Goal: Information Seeking & Learning: Understand process/instructions

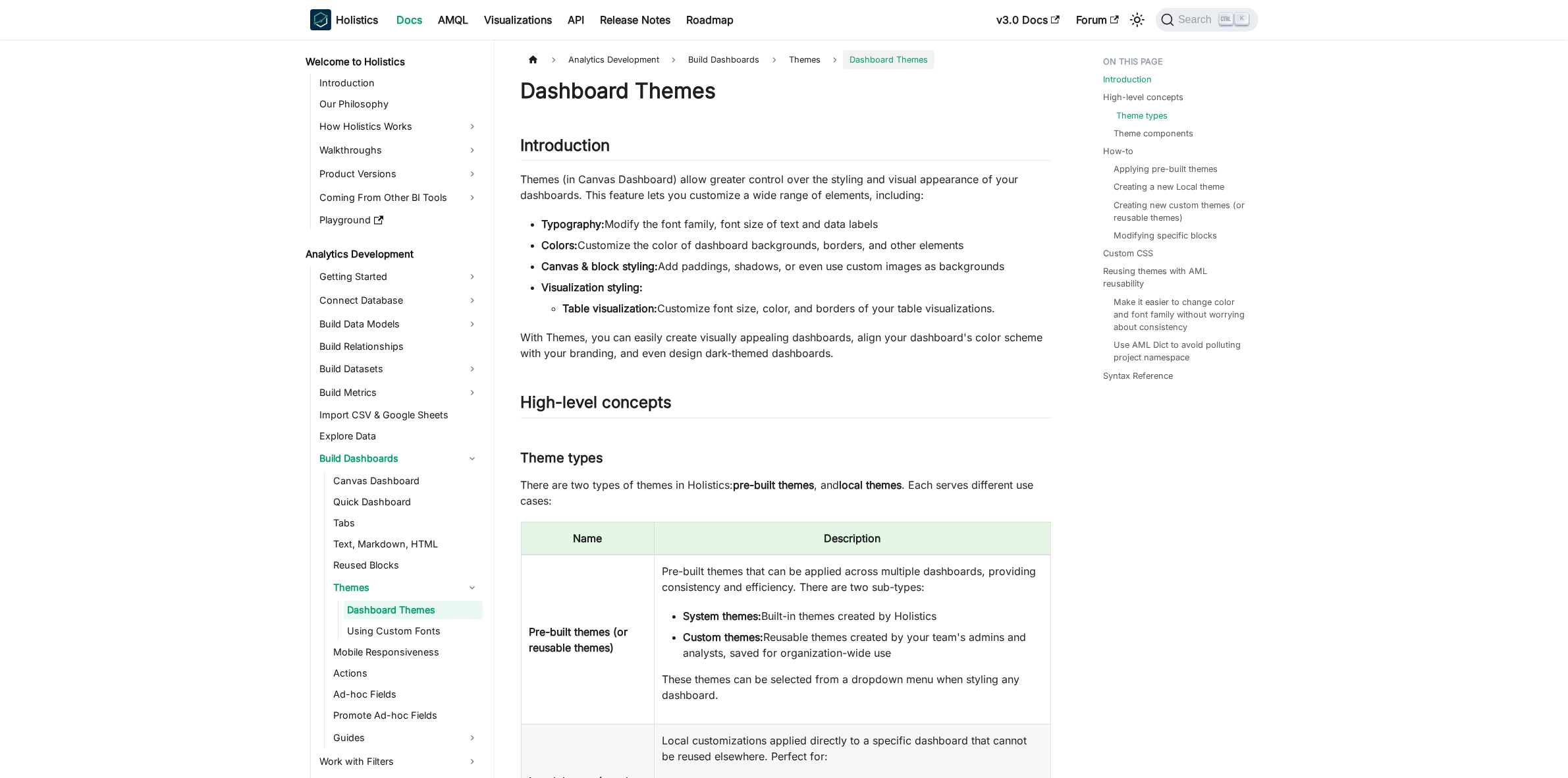
click at [1140, 112] on link "Theme types" at bounding box center [1143, 116] width 51 height 13
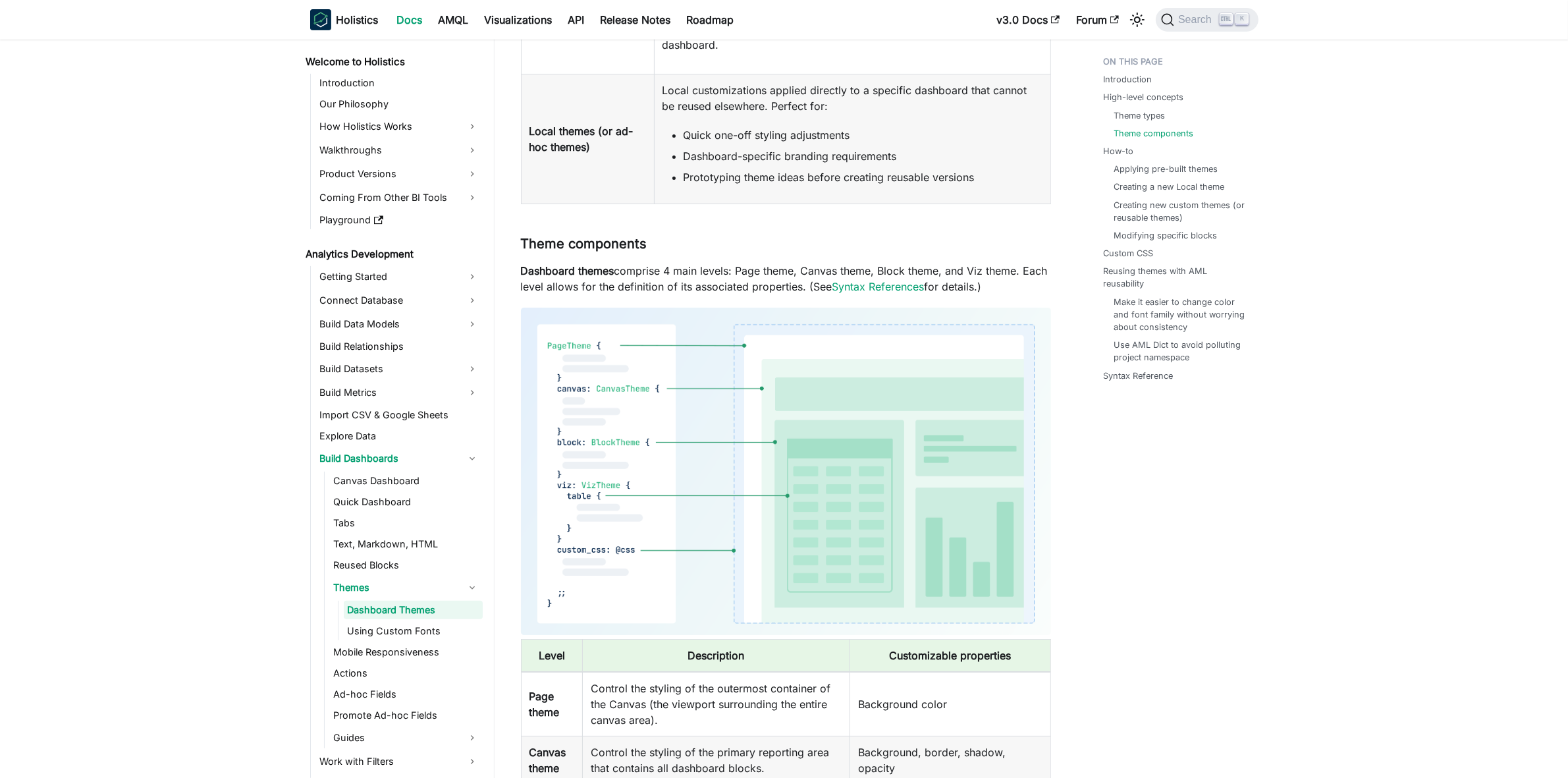
scroll to position [815, 0]
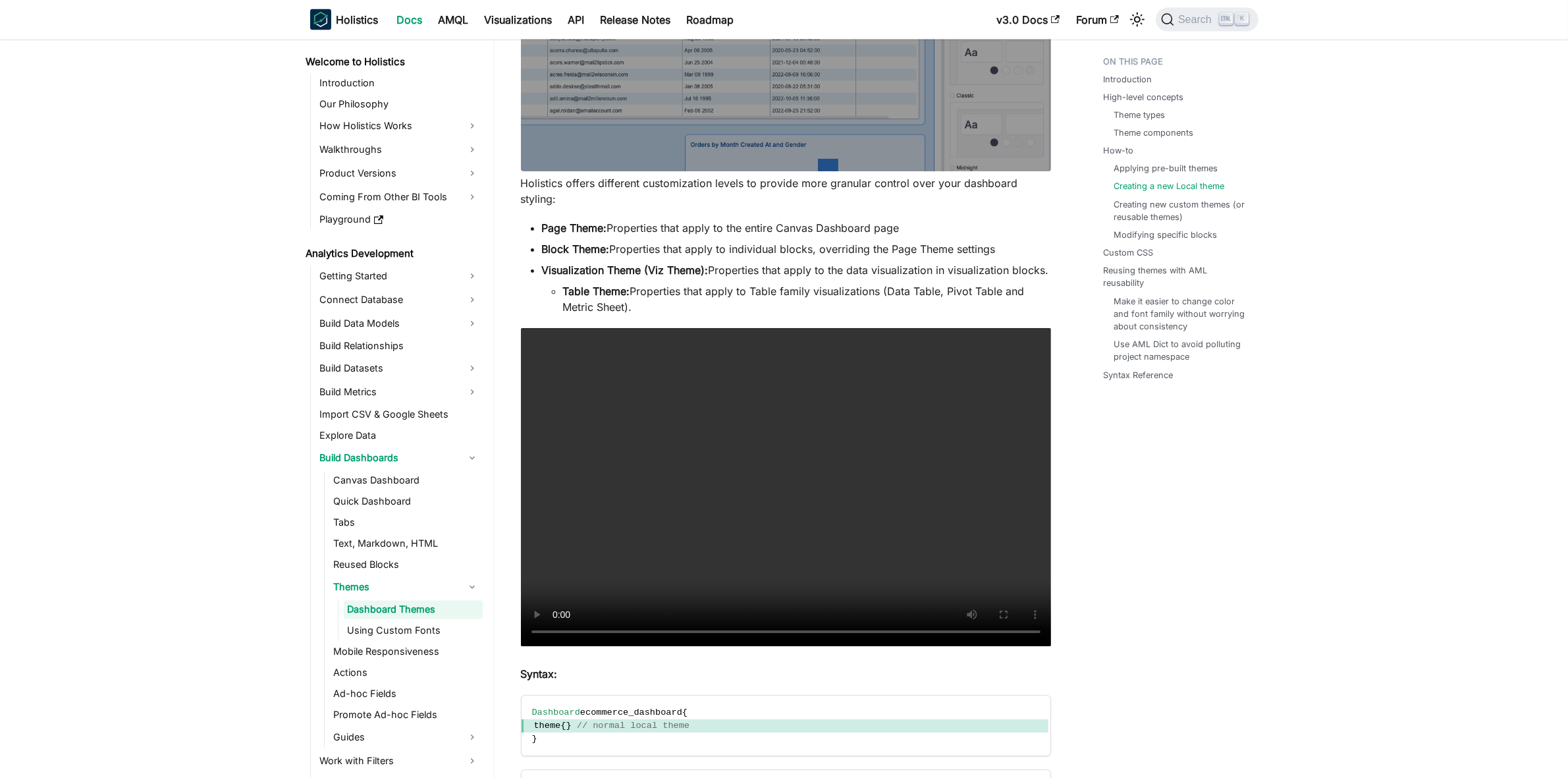
scroll to position [3046, 0]
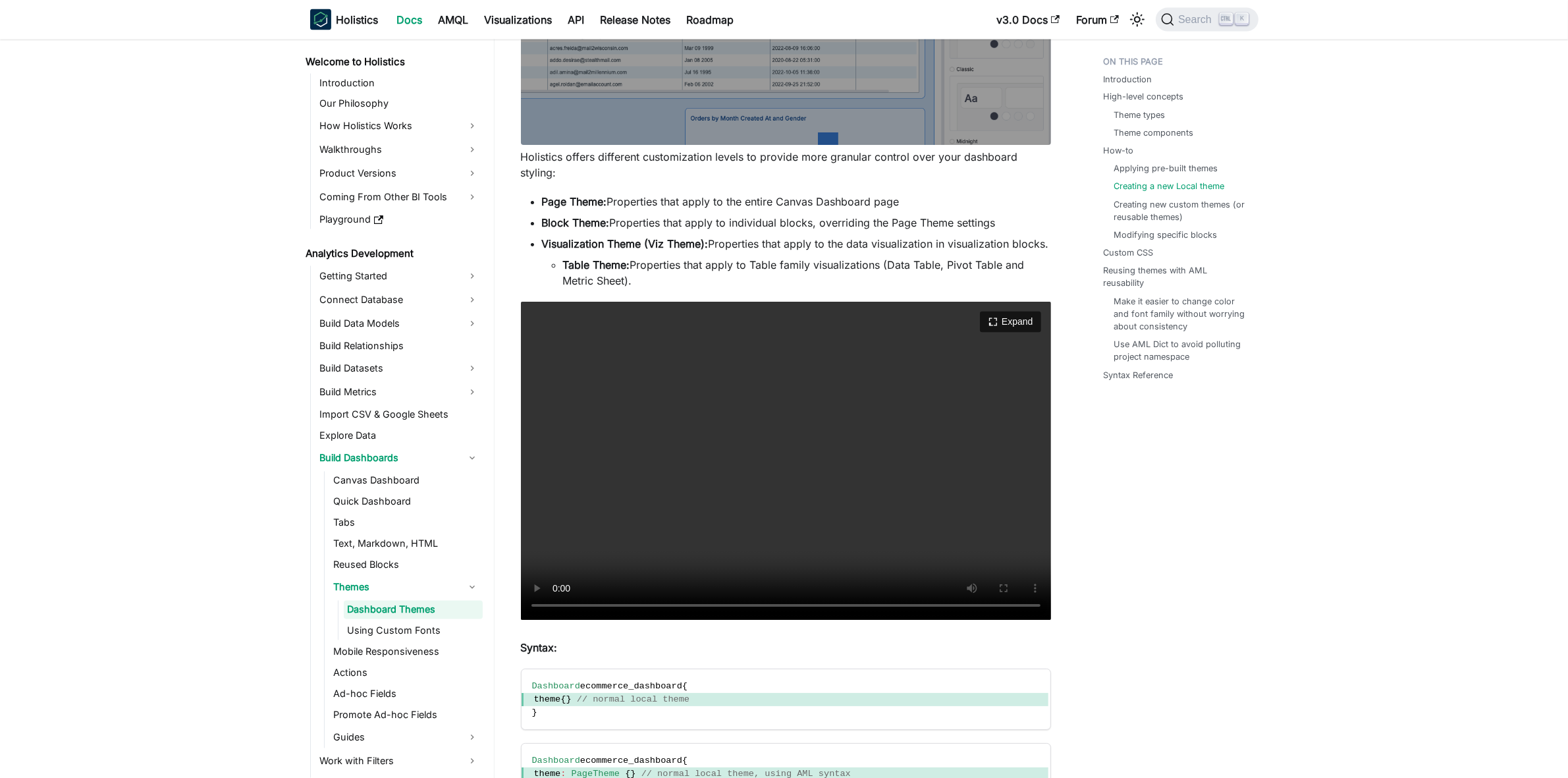
click at [749, 541] on video "Your browser does not support embedding video, but you can download it ." at bounding box center [785, 460] width 530 height 318
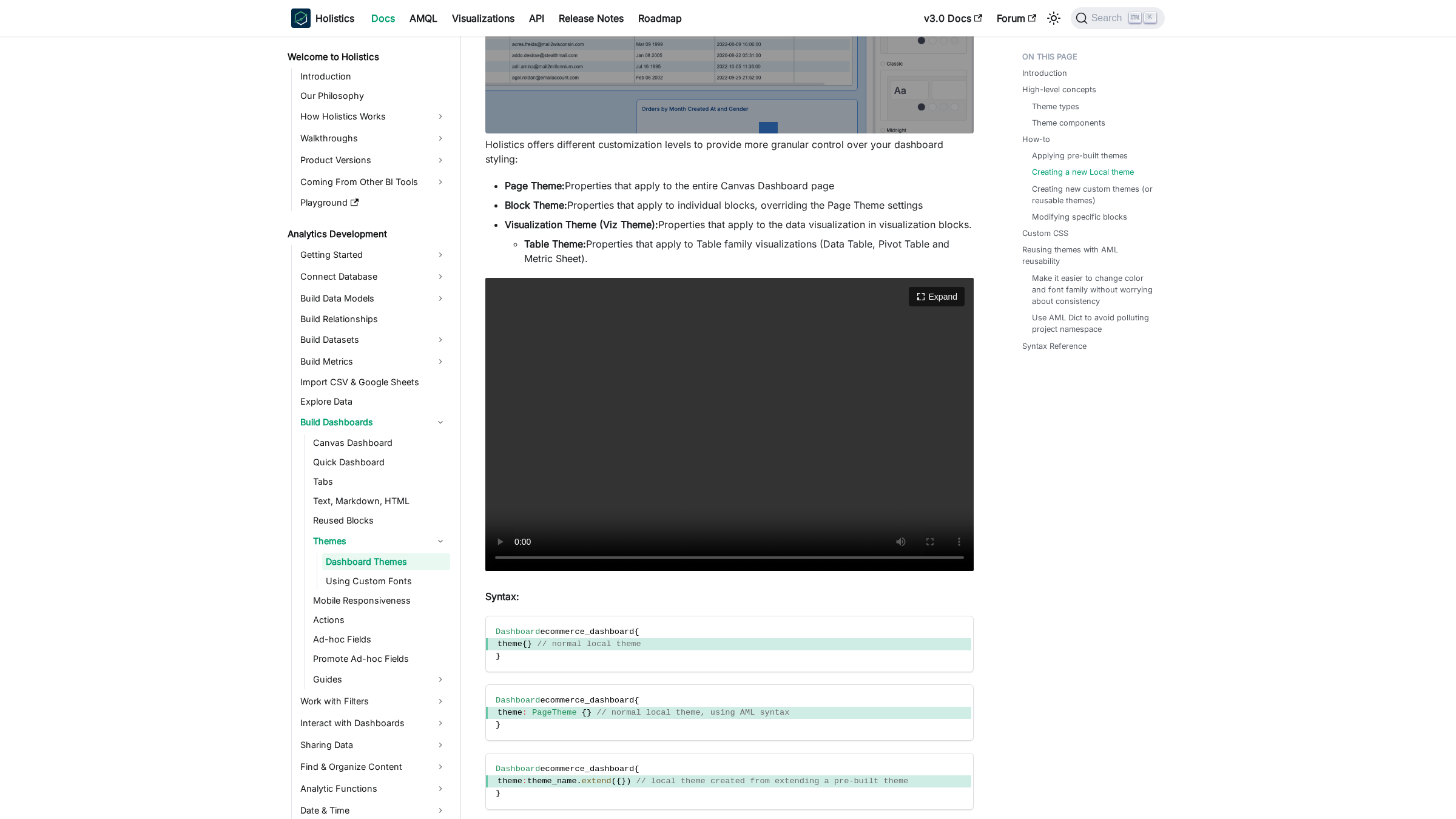
click at [485, 571] on video "Your browser does not support embedding video, but you can download it ." at bounding box center [729, 424] width 489 height 293
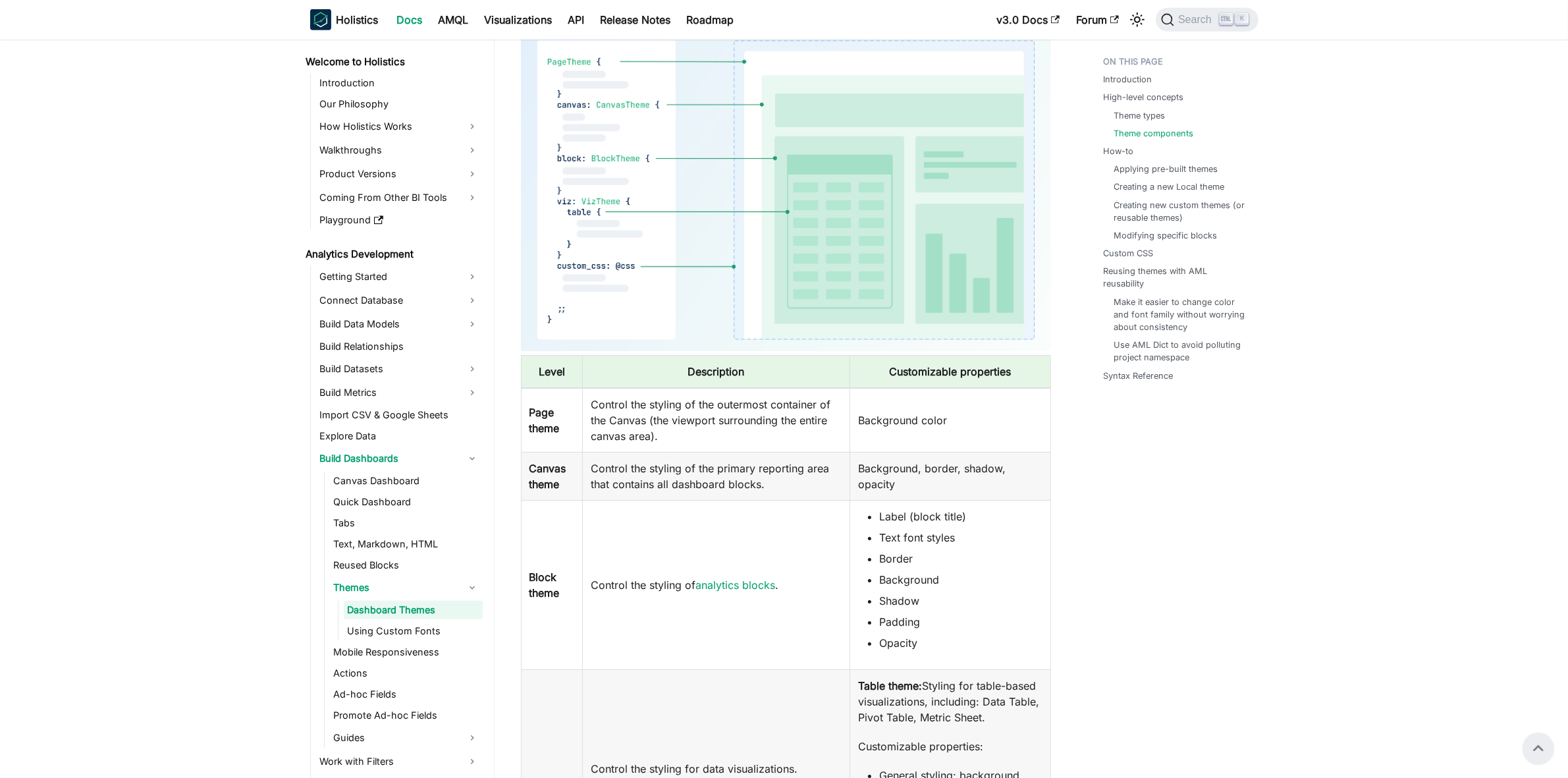
scroll to position [905, 0]
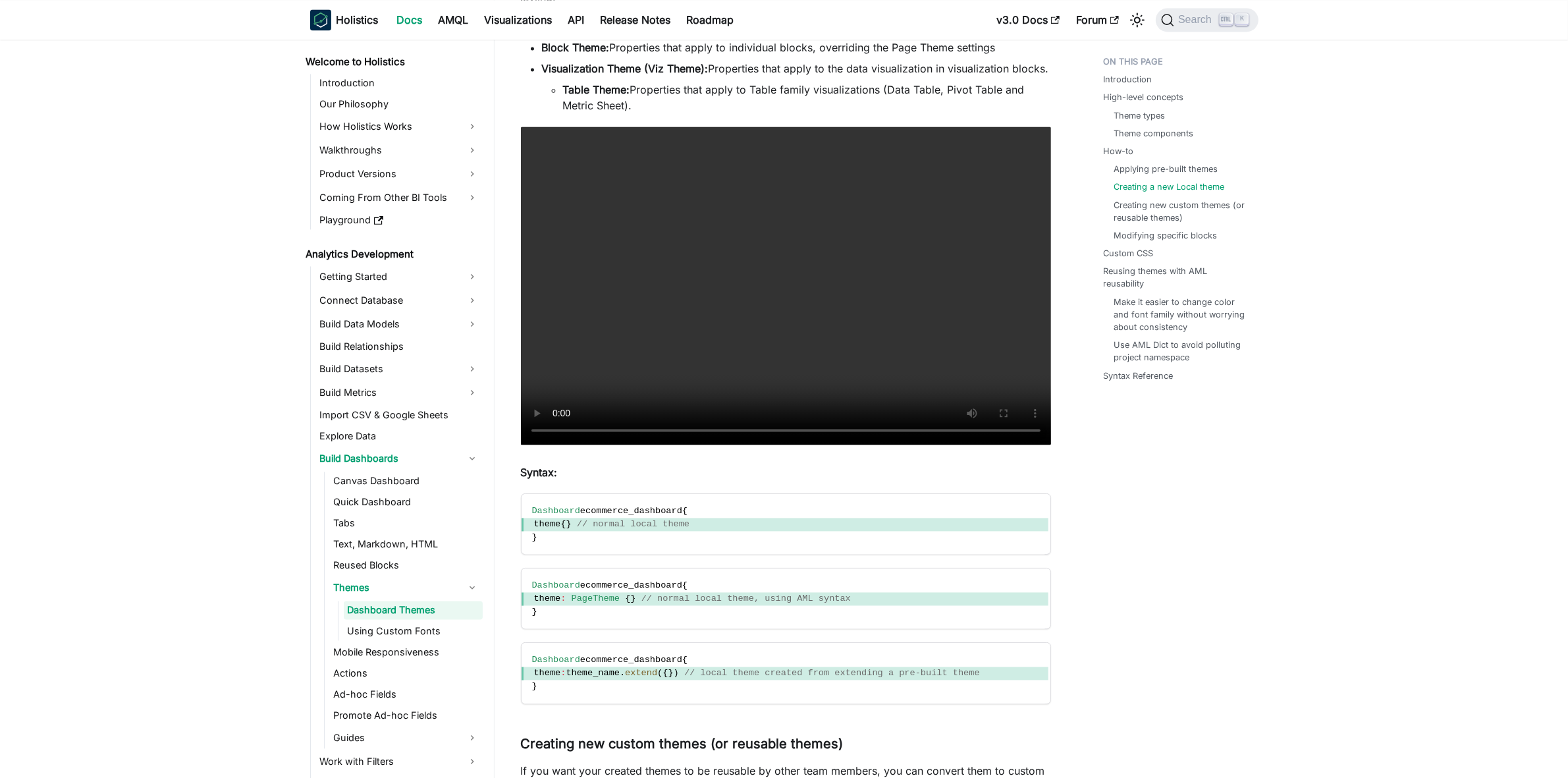
scroll to position [3292, 0]
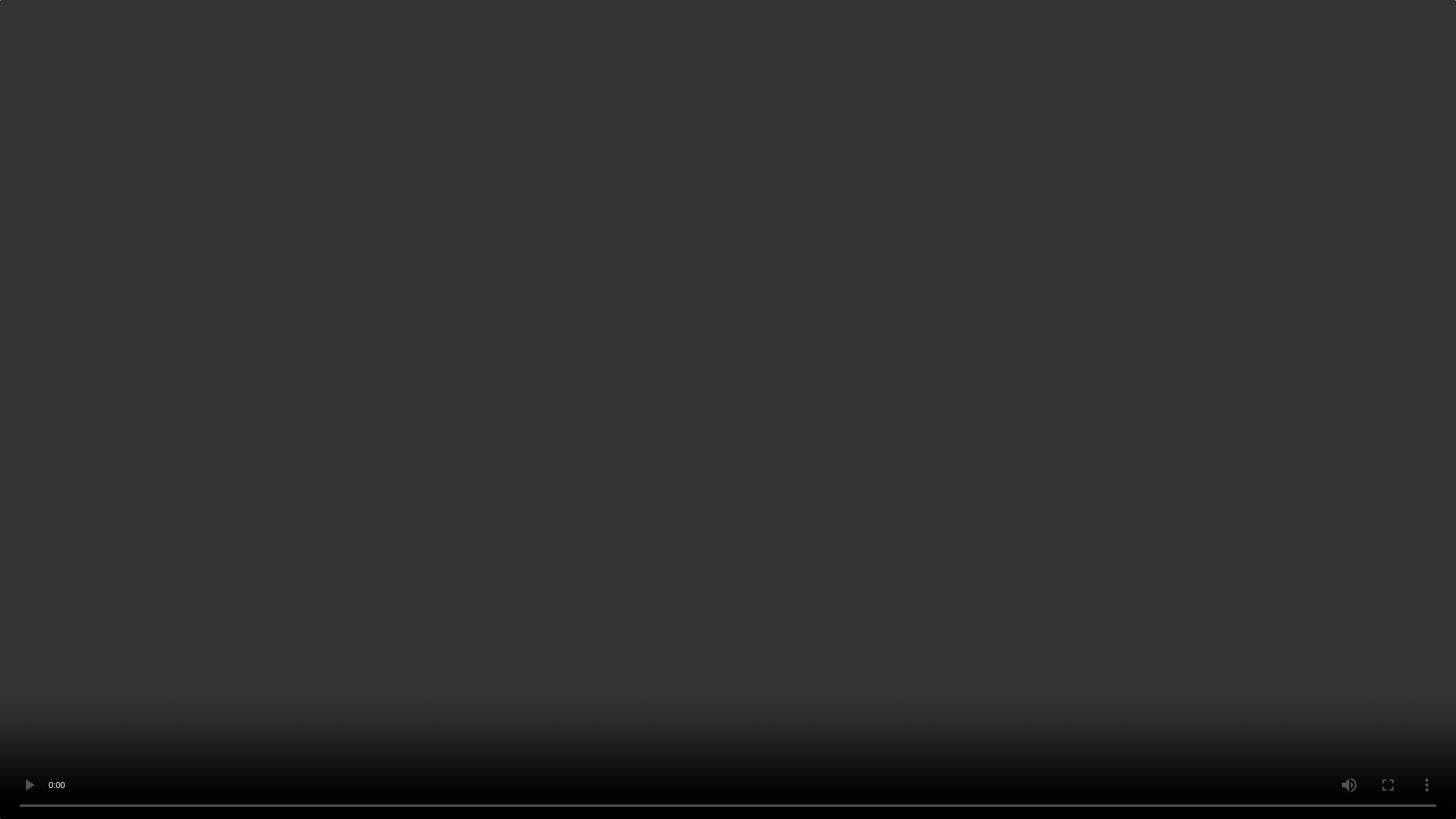
click at [656, 440] on video "Your browser does not support embedding video, but you can download it ." at bounding box center [728, 409] width 1456 height 819
click at [623, 302] on video "Your browser does not support embedding video, but you can download it ." at bounding box center [728, 409] width 1456 height 819
click at [613, 345] on video "Your browser does not support embedding video, but you can download it ." at bounding box center [728, 409] width 1456 height 819
